Goal: Complete application form

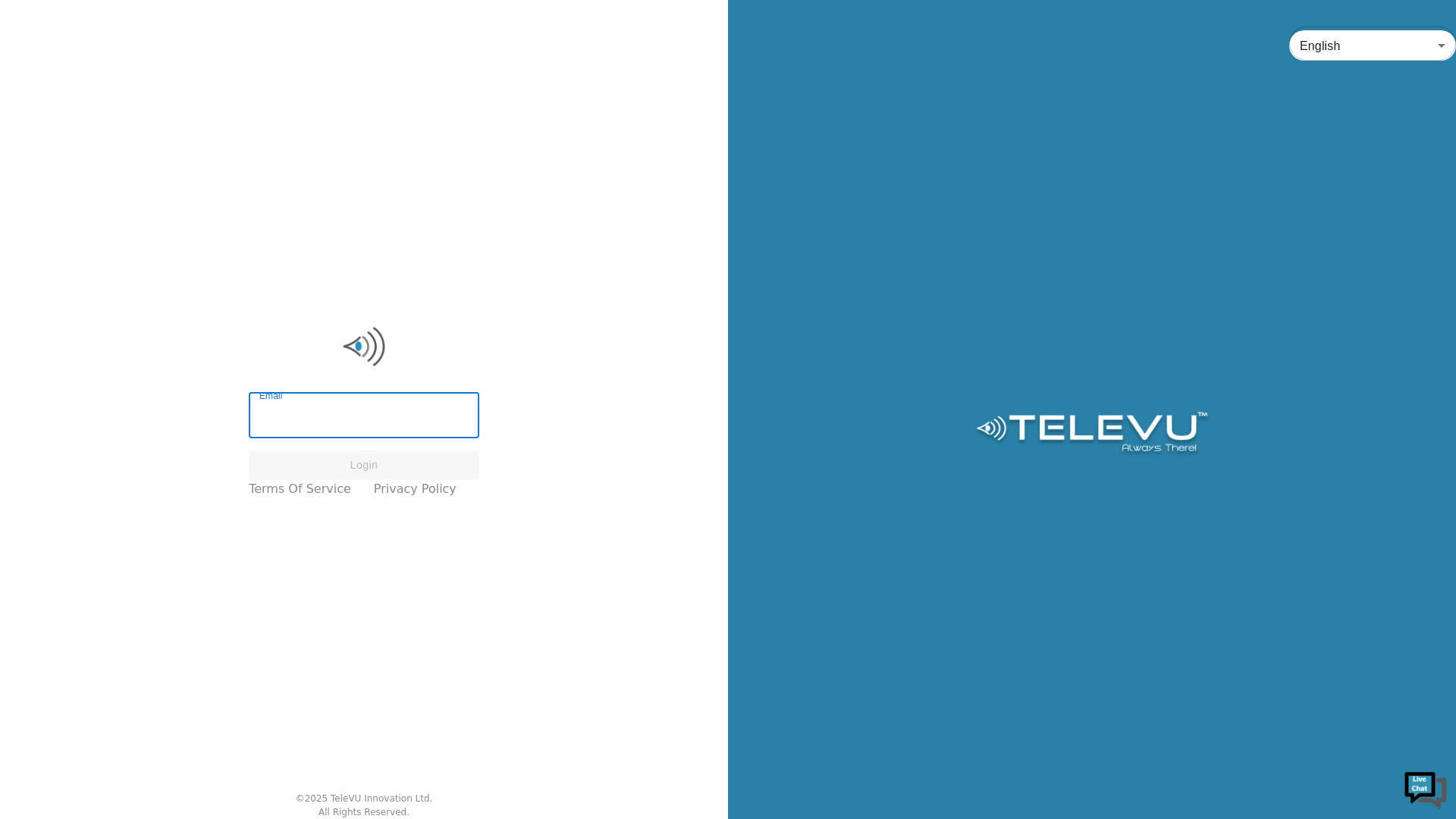
click at [314, 422] on input "Email" at bounding box center [364, 417] width 231 height 43
click at [301, 418] on input "Email" at bounding box center [364, 417] width 231 height 43
click at [301, 422] on input "Email" at bounding box center [364, 417] width 231 height 43
click at [320, 411] on input "Email" at bounding box center [364, 417] width 231 height 43
click at [301, 421] on input "Email" at bounding box center [364, 417] width 231 height 43
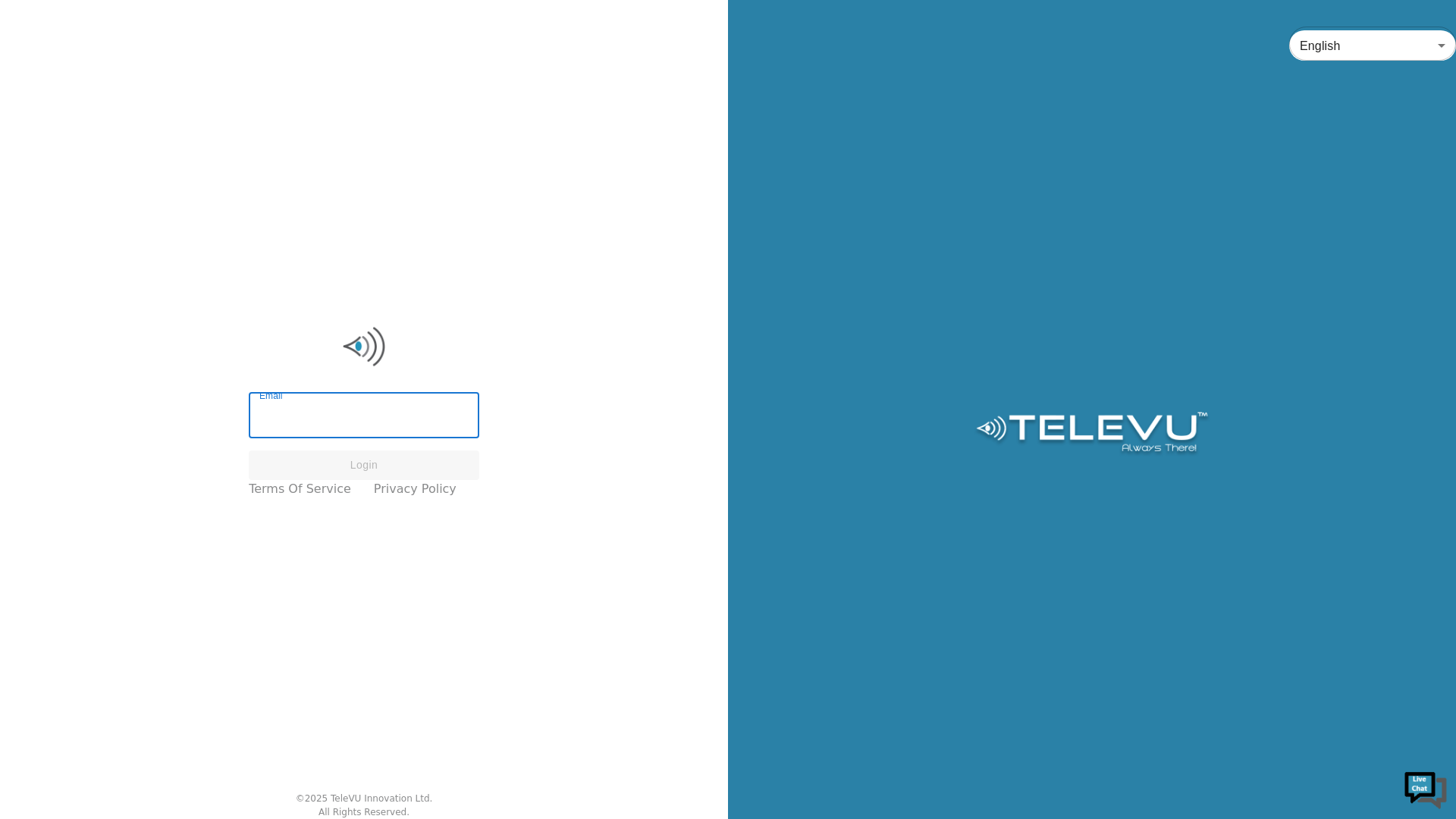
click at [301, 420] on input "Email" at bounding box center [364, 417] width 231 height 43
click at [289, 412] on input "Email" at bounding box center [364, 417] width 231 height 43
click at [326, 419] on input "Email" at bounding box center [364, 417] width 231 height 43
click at [344, 412] on input "Email" at bounding box center [364, 417] width 231 height 43
click at [348, 415] on input "Email" at bounding box center [364, 417] width 231 height 43
